Goal: Task Accomplishment & Management: Manage account settings

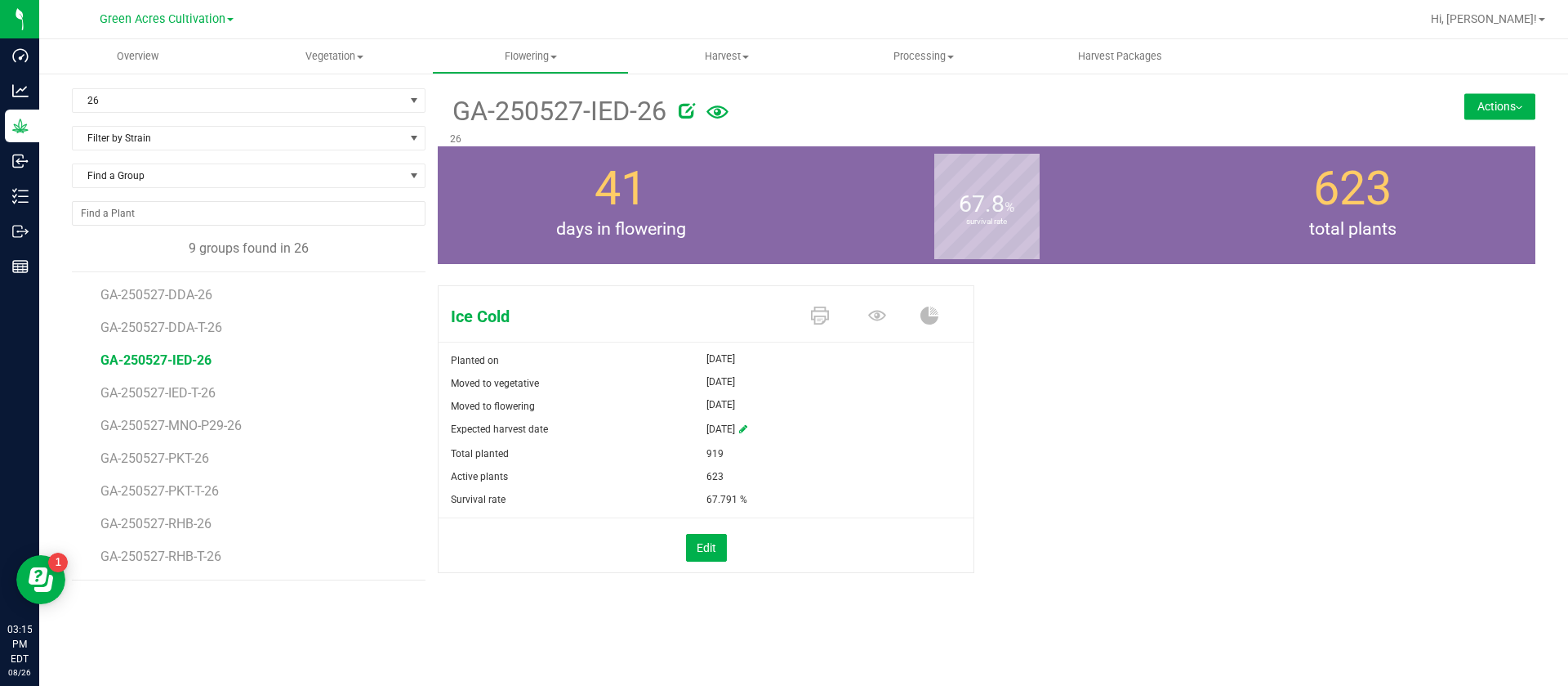
click at [1388, 427] on div "Ice Cold Planted on May 29, 2025 Moved to vegetative May 29, 2025 Moved to flow…" at bounding box center [987, 445] width 1098 height 335
click at [1416, 406] on div "Ice Cold Planted on May 29, 2025 Moved to vegetative May 29, 2025 Moved to flow…" at bounding box center [987, 445] width 1098 height 335
click at [1417, 388] on div "Ice Cold Planted on May 29, 2025 Moved to vegetative May 29, 2025 Moved to flow…" at bounding box center [987, 445] width 1098 height 335
click at [1243, 337] on div "Ice Cold Planted on May 29, 2025 Moved to vegetative May 29, 2025 Moved to flow…" at bounding box center [987, 445] width 1098 height 335
click at [1126, 398] on div "Ice Cold Planted on May 29, 2025 Moved to vegetative May 29, 2025 Moved to flow…" at bounding box center [987, 445] width 1098 height 335
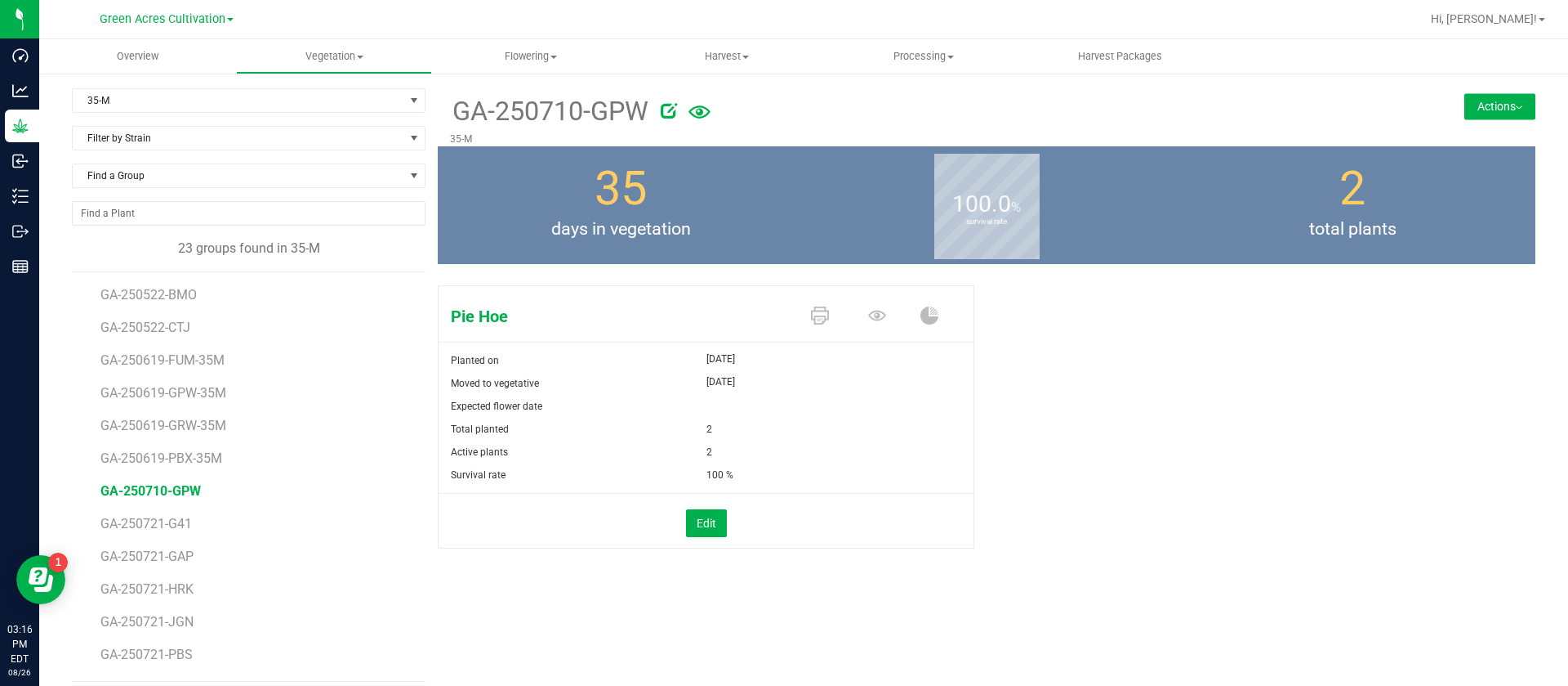
scroll to position [12, 0]
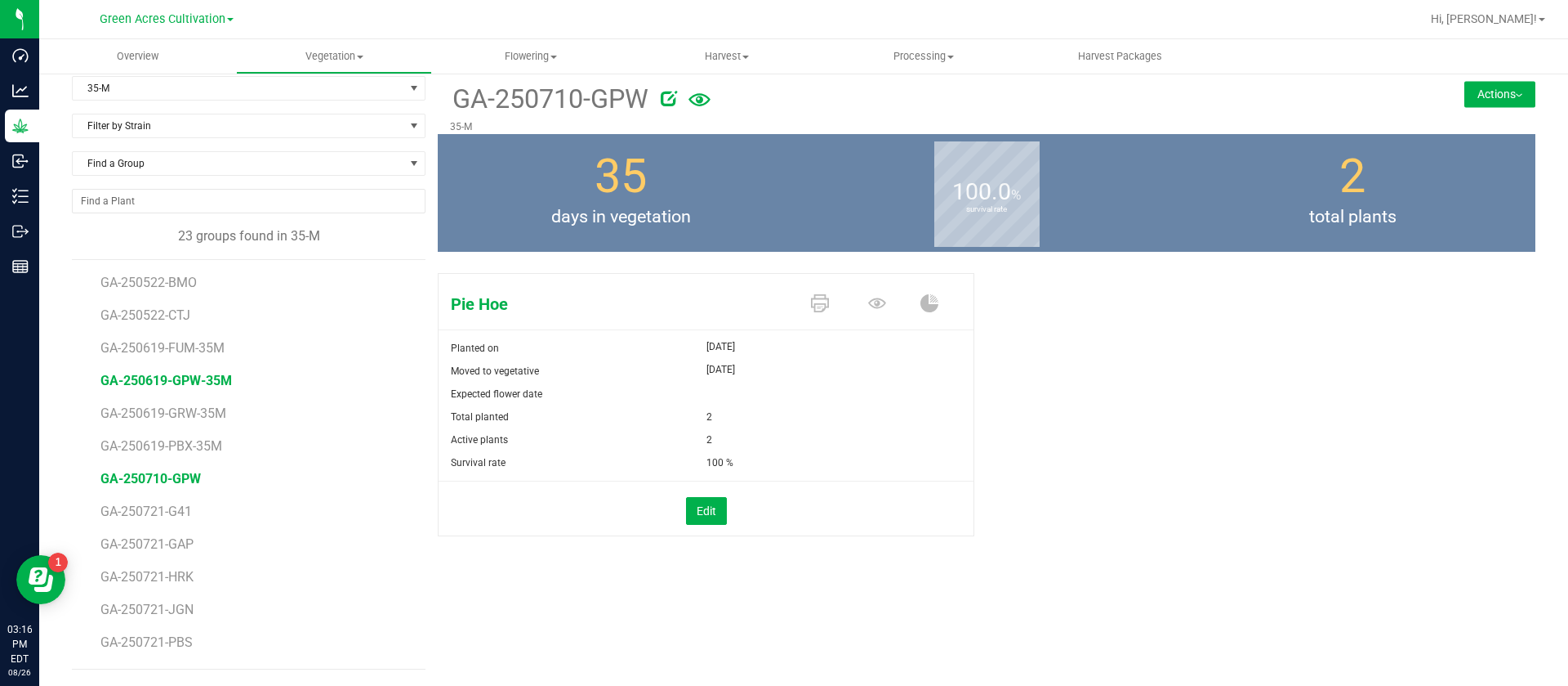
click at [199, 382] on span "GA-250619-GPW-35M" at bounding box center [166, 380] width 132 height 15
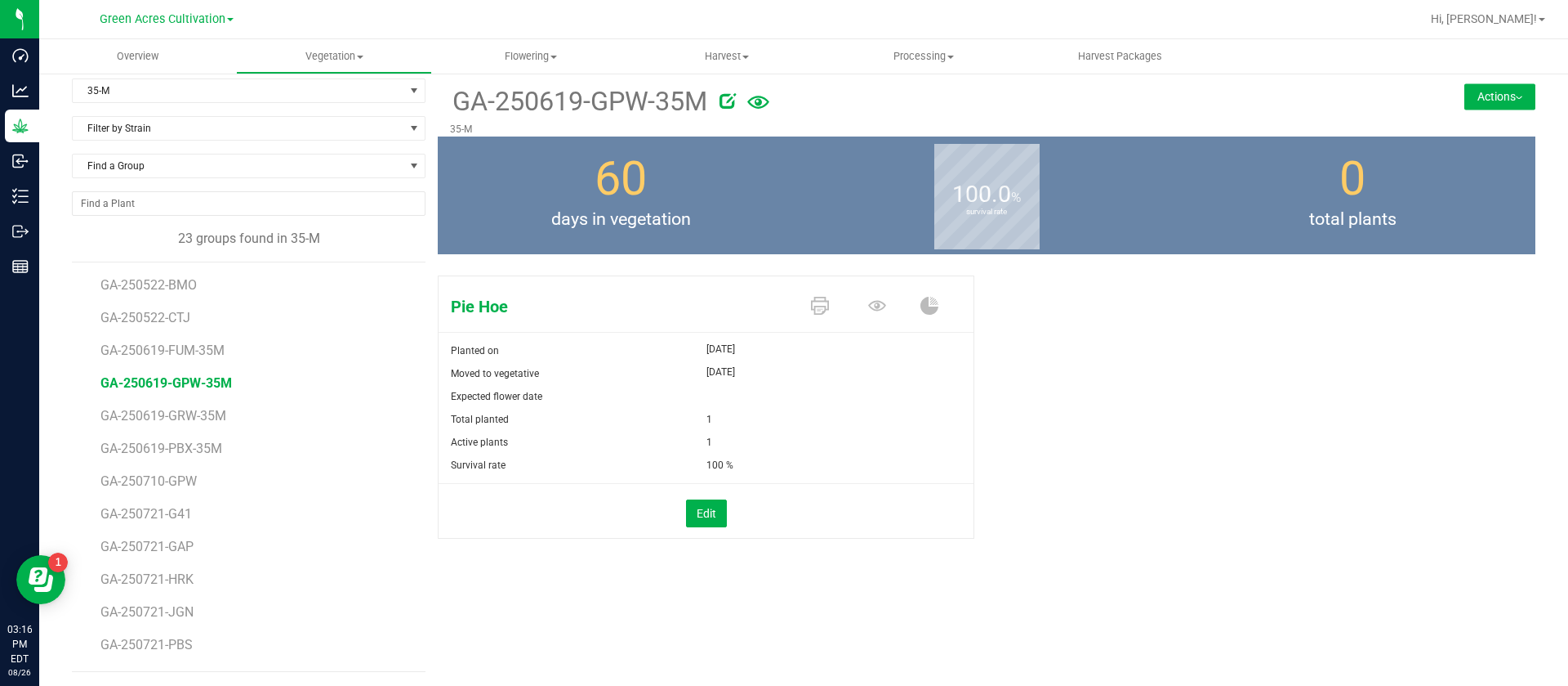
scroll to position [12, 0]
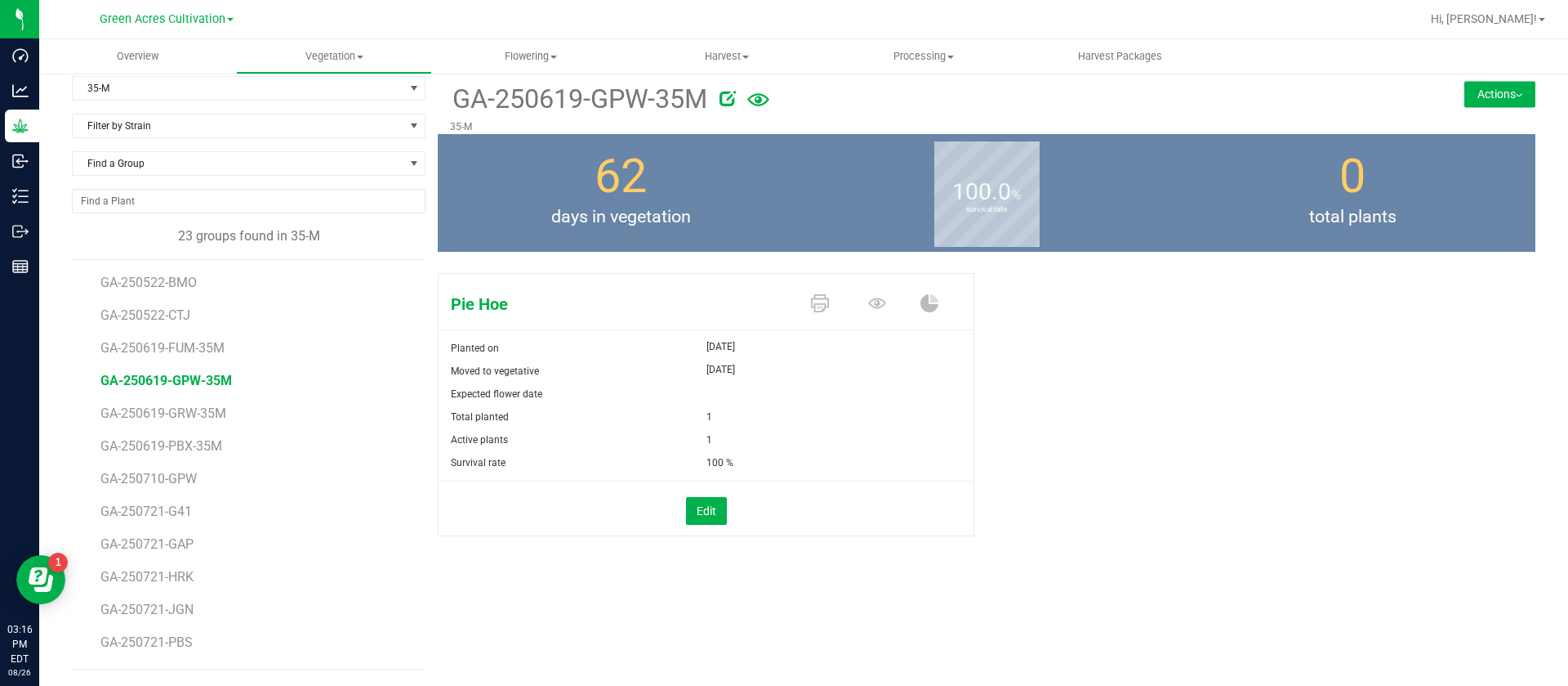
click at [1107, 493] on div "Pie Hoe Planted on [DATE] Moved to vegetative [DATE] Expected flower date Total…" at bounding box center [987, 421] width 1098 height 311
click at [166, 288] on span "GA-250522-BMO" at bounding box center [150, 283] width 100 height 15
click at [1127, 241] on div "100.0 % survival rate" at bounding box center [987, 193] width 366 height 117
click at [1147, 391] on div "Blueberry Mojito Planted on [DATE] Moved to vegetative [DATE] Expected flower d…" at bounding box center [987, 421] width 1098 height 311
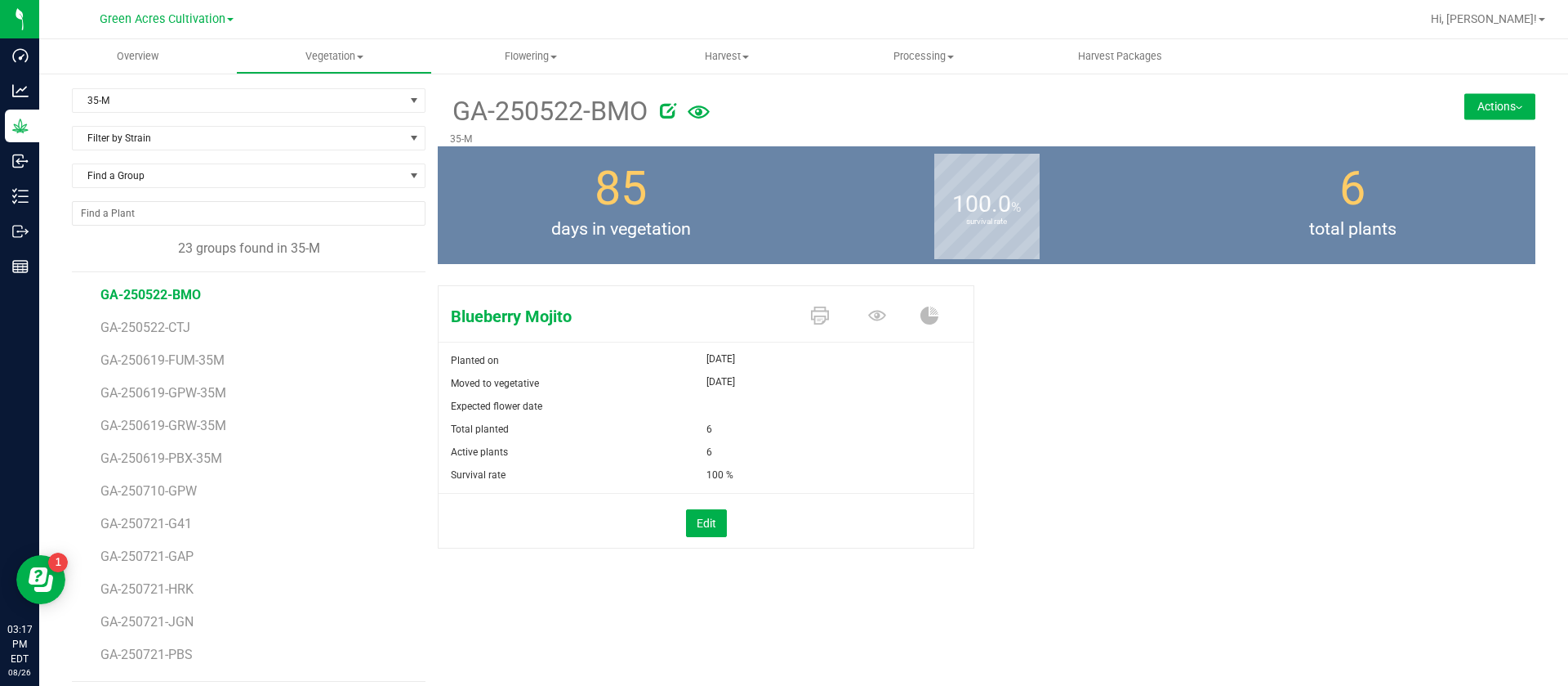
click at [1094, 450] on div "Blueberry Mojito Planted on [DATE] Moved to vegetative [DATE] Expected flower d…" at bounding box center [987, 433] width 1098 height 311
click at [1086, 475] on div "Blueberry Mojito Planted on [DATE] Moved to vegetative [DATE] Expected flower d…" at bounding box center [987, 433] width 1098 height 311
click at [1109, 450] on div "Blueberry Mojito Planted on [DATE] Moved to vegetative [DATE] Expected flower d…" at bounding box center [987, 433] width 1098 height 311
click at [1078, 326] on div "Blueberry Mojito Planted on [DATE] Moved to vegetative [DATE] Expected flower d…" at bounding box center [987, 433] width 1098 height 311
click at [1167, 484] on div "Blueberry Mojito Planted on [DATE] Moved to vegetative [DATE] Expected flower d…" at bounding box center [987, 433] width 1098 height 311
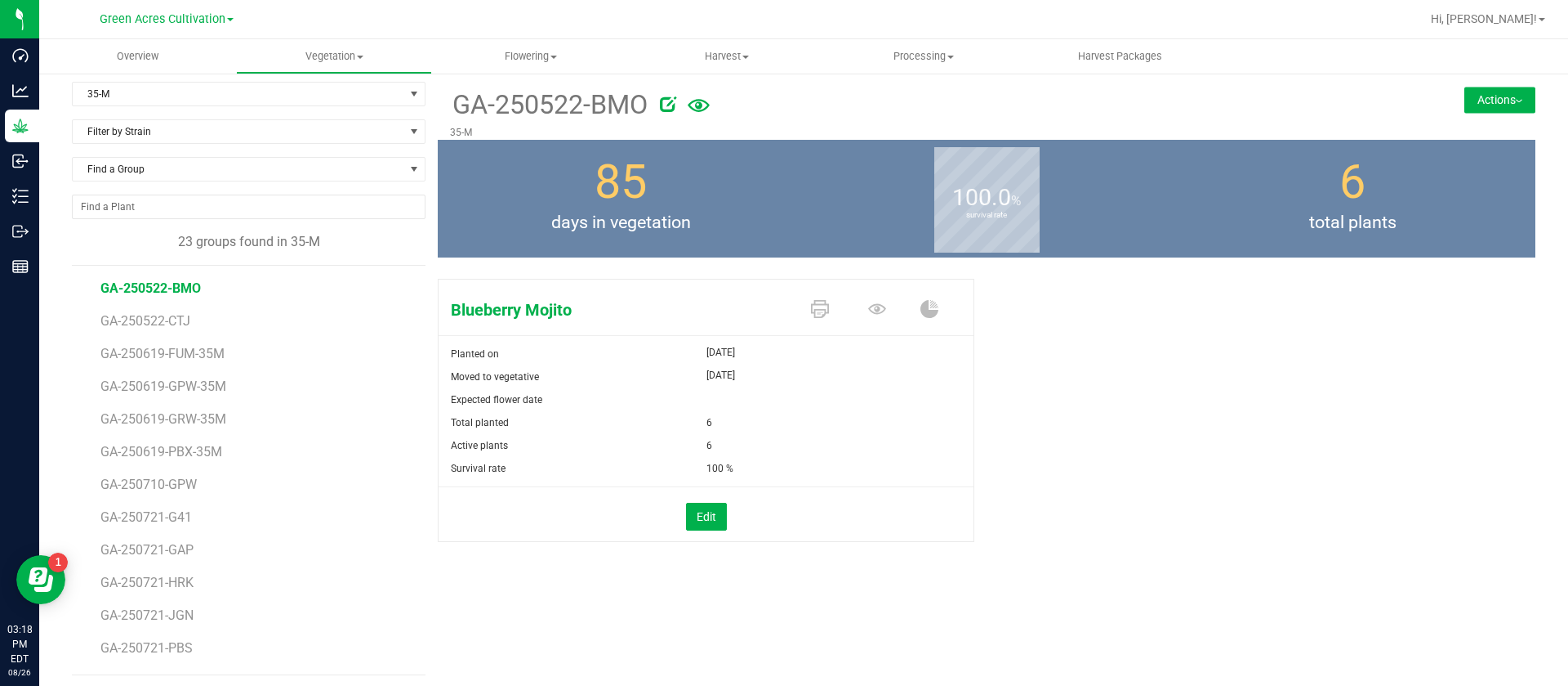
scroll to position [12, 0]
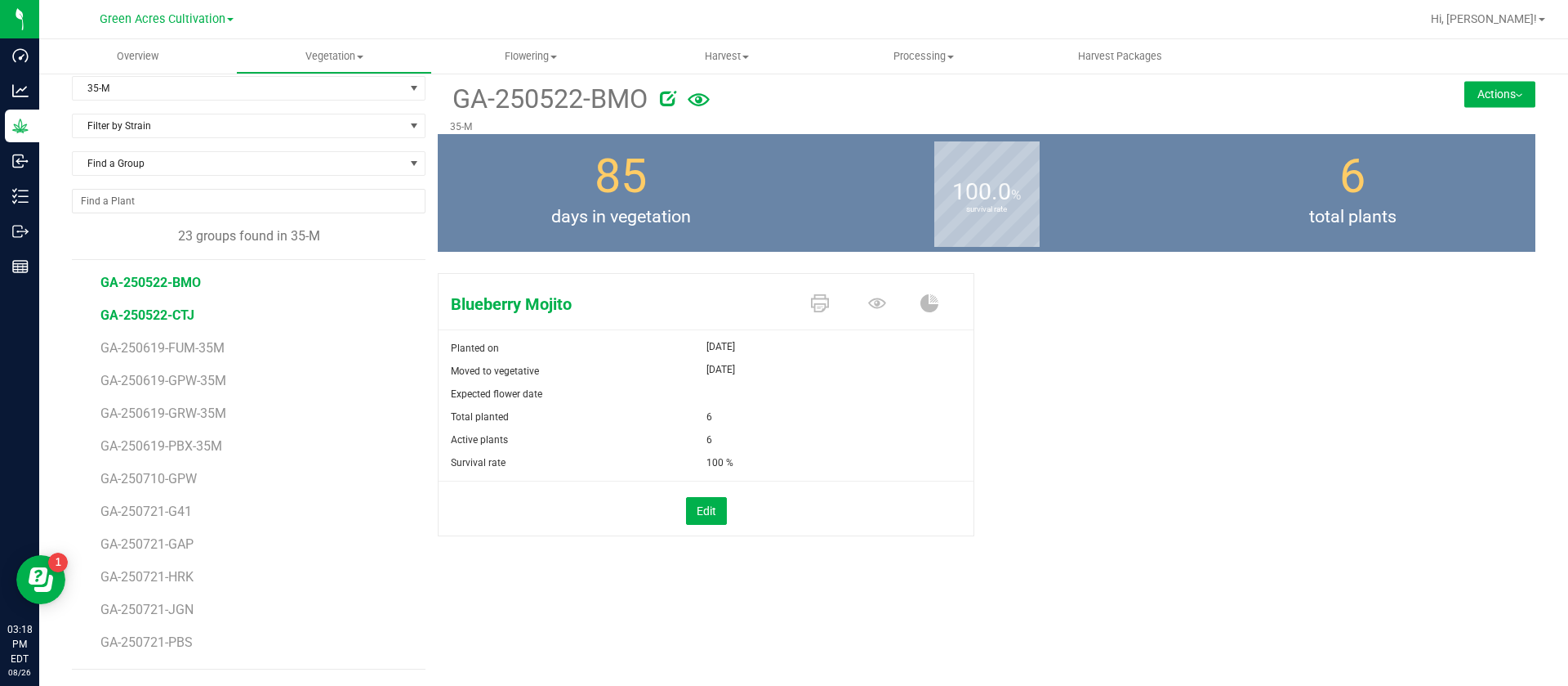
click at [163, 318] on span "GA-250522-CTJ" at bounding box center [147, 315] width 94 height 15
click at [1120, 345] on div "Love Triangle Planted on [DATE] Moved to vegetative [DATE] Expected flower date…" at bounding box center [987, 421] width 1098 height 311
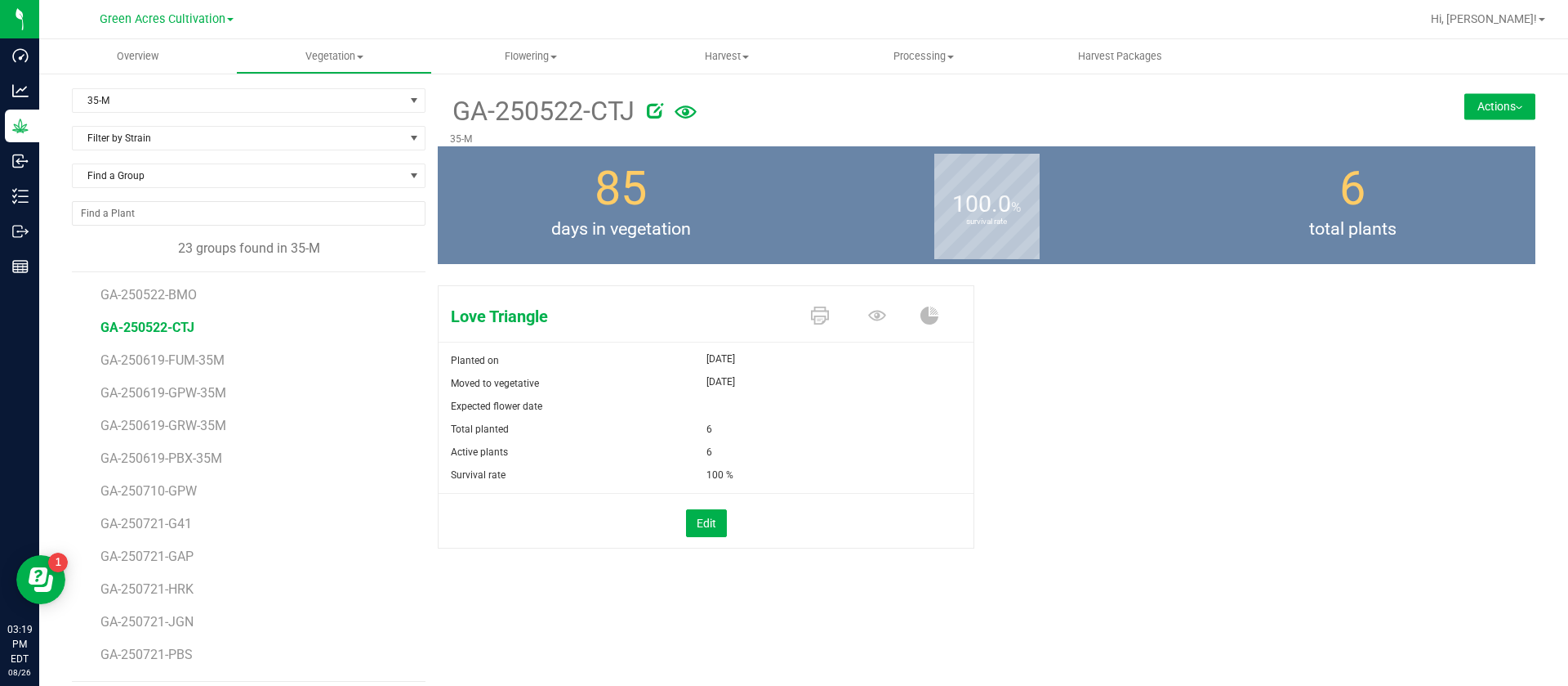
click at [1128, 368] on div "Love Triangle Planted on [DATE] Moved to vegetative [DATE] Expected flower date…" at bounding box center [987, 433] width 1098 height 311
